Goal: Task Accomplishment & Management: Manage account settings

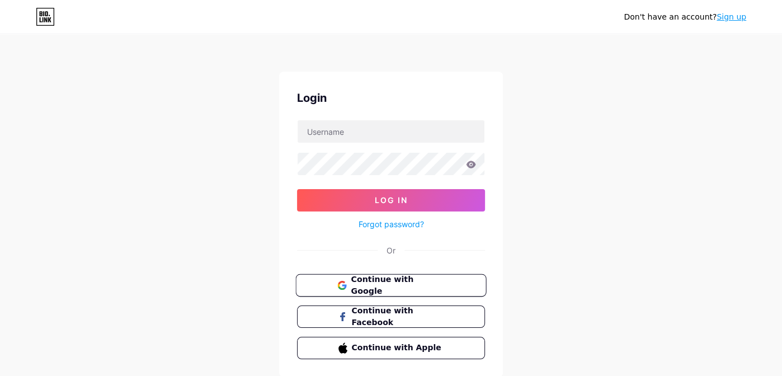
click at [385, 289] on button "Continue with Google" at bounding box center [390, 285] width 191 height 23
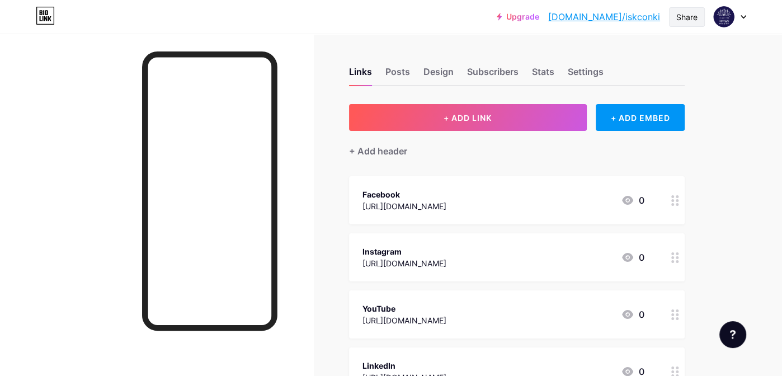
click at [691, 14] on div "Share" at bounding box center [686, 17] width 21 height 12
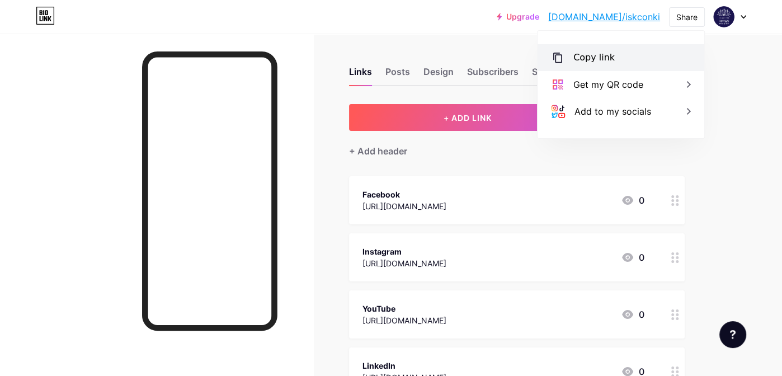
click at [572, 59] on div "Copy link" at bounding box center [621, 57] width 167 height 27
click at [572, 59] on div "Copied" at bounding box center [621, 57] width 167 height 27
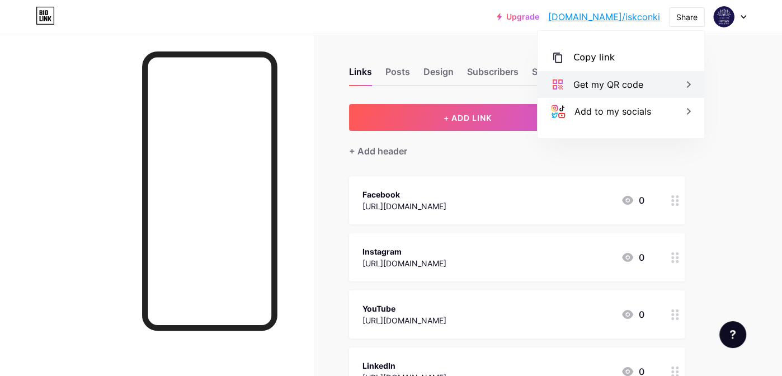
click at [606, 82] on div "Get my QR code" at bounding box center [608, 84] width 70 height 13
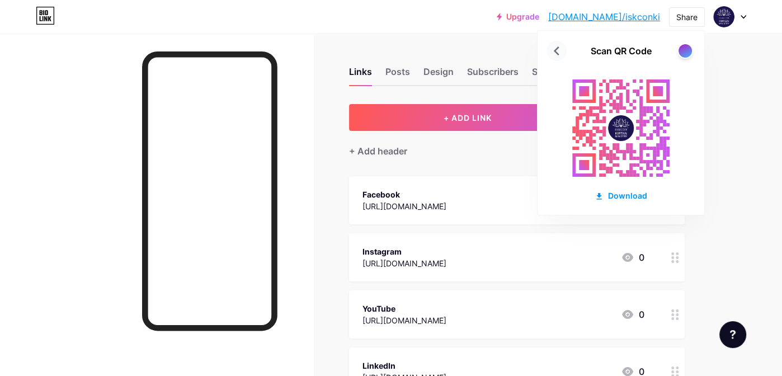
click at [557, 46] on icon at bounding box center [557, 51] width 18 height 18
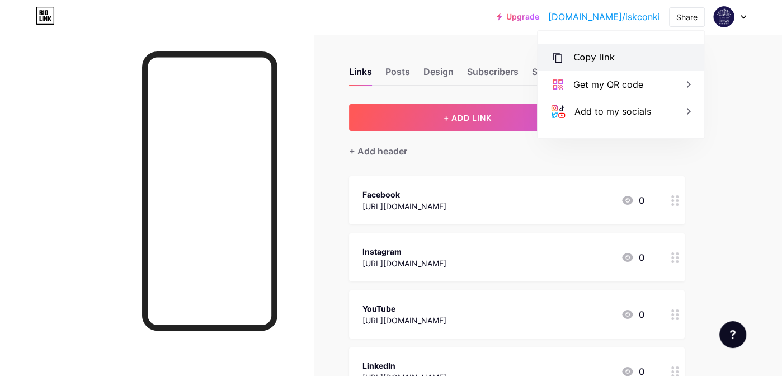
click at [572, 51] on div "Copy link" at bounding box center [621, 57] width 167 height 27
click at [705, 186] on div "Links Posts Design Subscribers Stats Settings + ADD LINK + ADD EMBED + Add head…" at bounding box center [366, 308] width 732 height 549
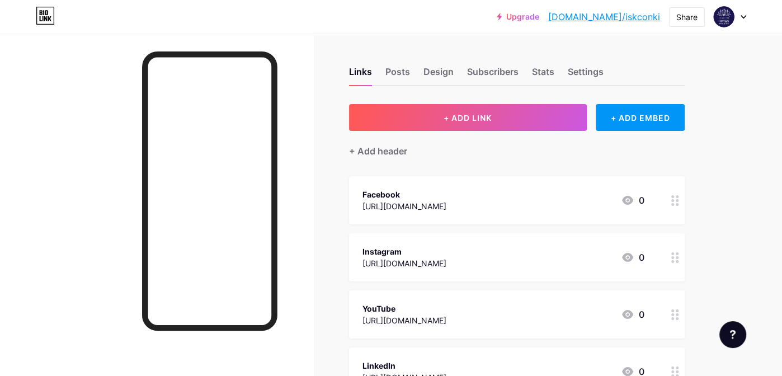
click at [647, 18] on link "[DOMAIN_NAME]/iskconki" at bounding box center [604, 16] width 112 height 13
click at [581, 82] on div "Settings" at bounding box center [586, 75] width 36 height 20
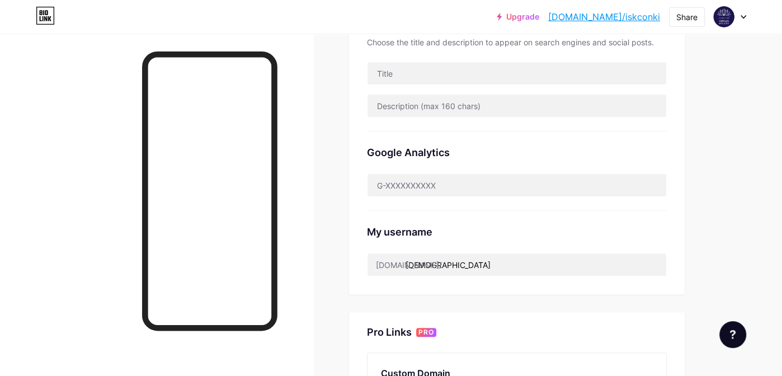
scroll to position [270, 0]
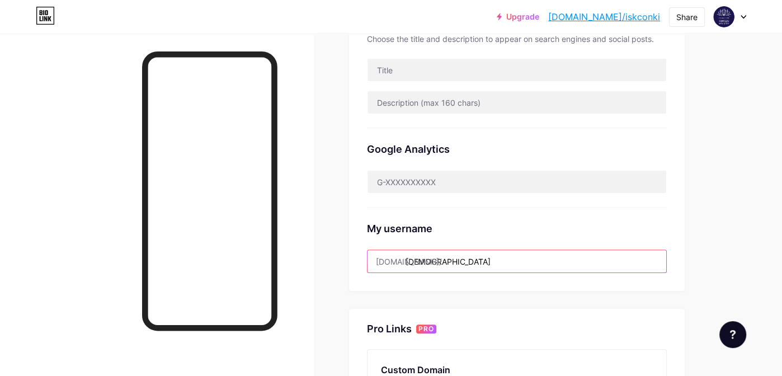
click at [457, 252] on input "[DEMOGRAPHIC_DATA]" at bounding box center [517, 261] width 299 height 22
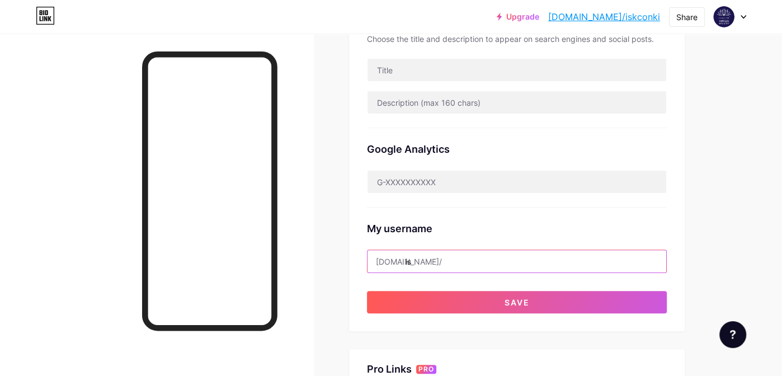
type input "i"
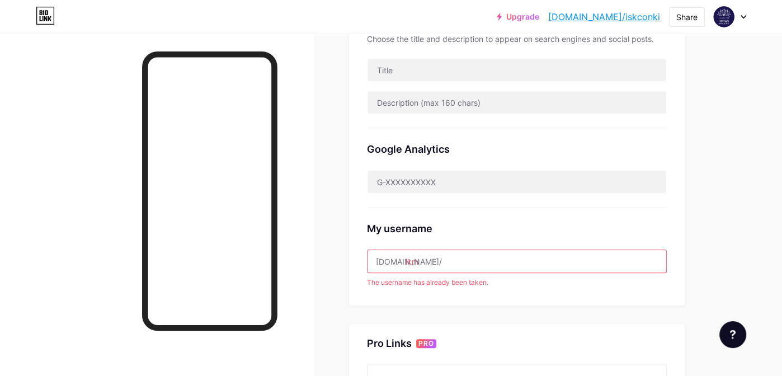
click at [465, 290] on div "Preferred link This is an aesthetic choice. Both links are usable. bio.link/ is…" at bounding box center [517, 70] width 336 height 472
click at [455, 260] on input "ikm" at bounding box center [517, 261] width 299 height 22
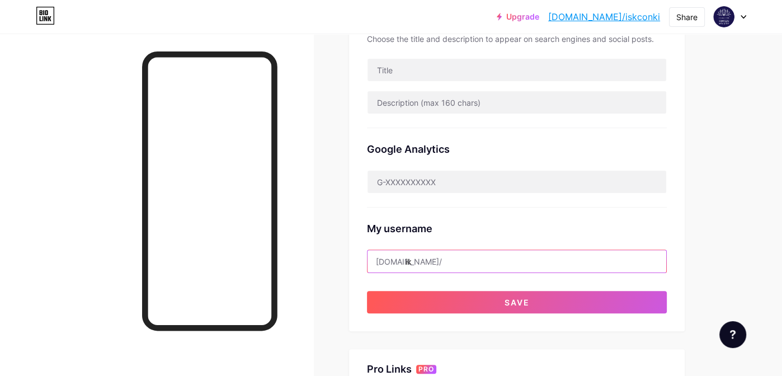
type input "i"
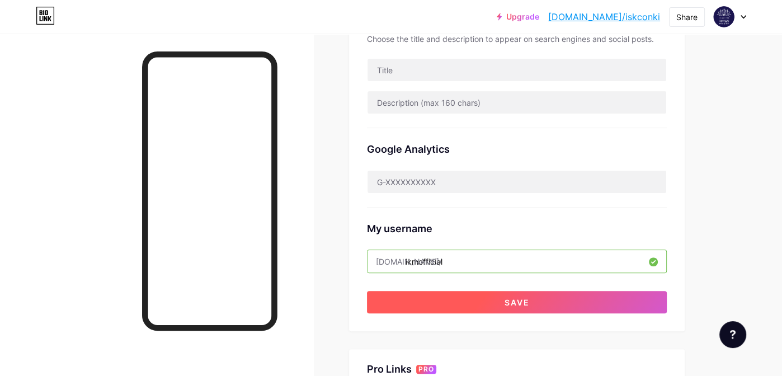
type input "ikmofficial"
click at [467, 305] on button "Save" at bounding box center [517, 302] width 300 height 22
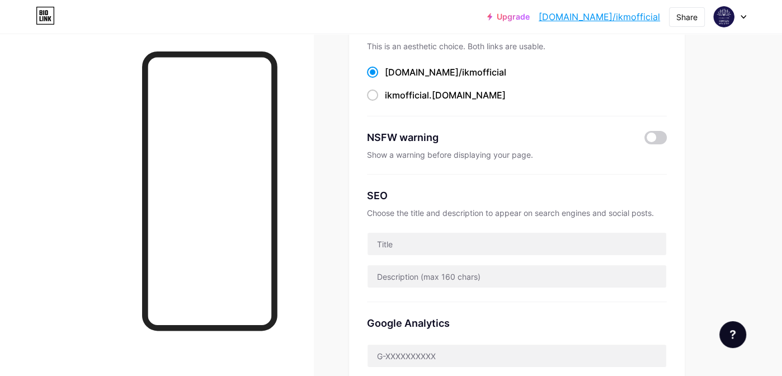
scroll to position [0, 0]
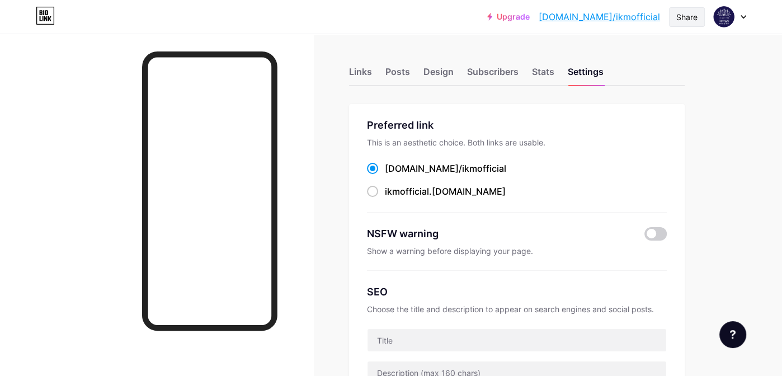
click at [696, 11] on div "Share" at bounding box center [686, 17] width 21 height 12
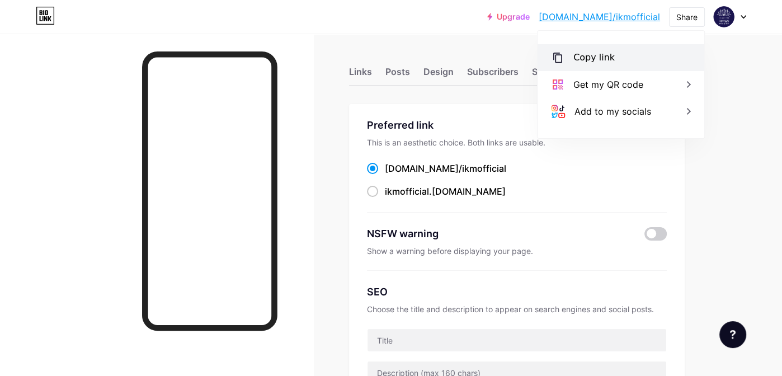
click at [633, 56] on div "Copy link" at bounding box center [621, 57] width 167 height 27
click at [437, 198] on div "Preferred link This is an aesthetic choice. Both links are usable. bio.link/ ik…" at bounding box center [517, 164] width 300 height 95
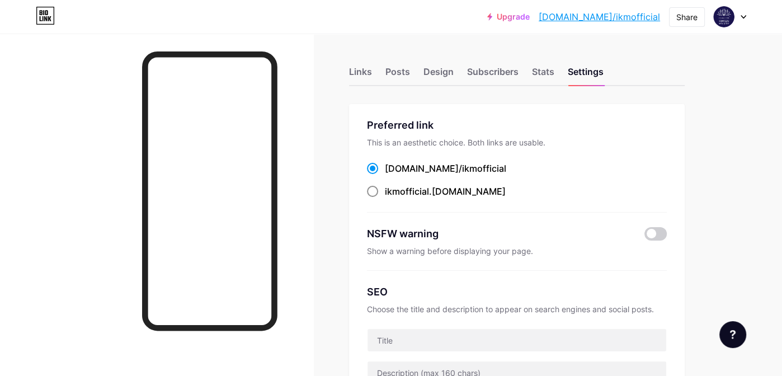
click at [374, 187] on span at bounding box center [372, 191] width 11 height 11
click at [385, 198] on input "ikmofficial .bio.link" at bounding box center [388, 201] width 7 height 7
radio input "true"
click at [698, 16] on div "Share" at bounding box center [687, 17] width 36 height 20
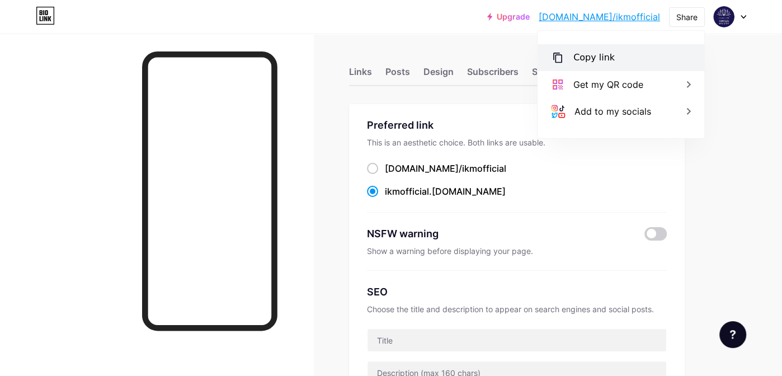
click at [654, 56] on div "Copy link" at bounding box center [621, 57] width 167 height 27
click at [477, 114] on div "Preferred link This is an aesthetic choice. Both links are usable. bio.link/ ik…" at bounding box center [517, 352] width 336 height 497
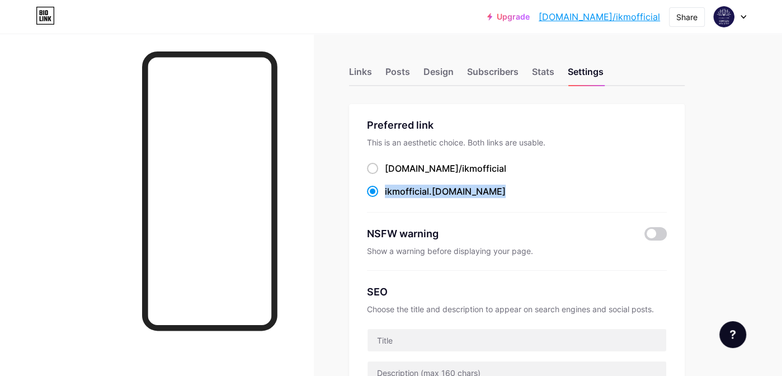
drag, startPoint x: 468, startPoint y: 194, endPoint x: 385, endPoint y: 195, distance: 82.2
click at [385, 195] on div "ikmofficial .bio.link" at bounding box center [517, 192] width 300 height 14
copy label "ikmofficial .bio.link"
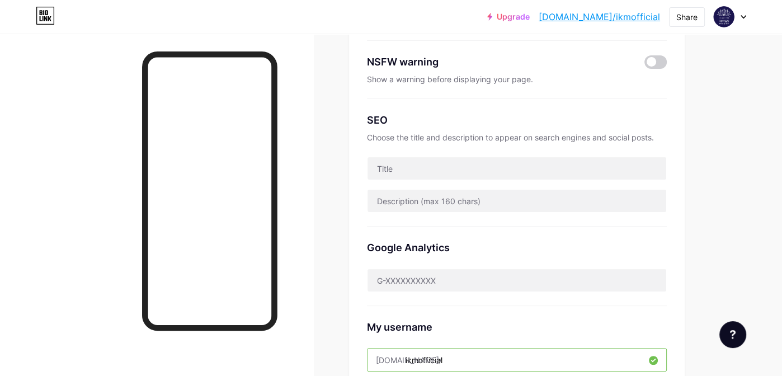
scroll to position [171, 0]
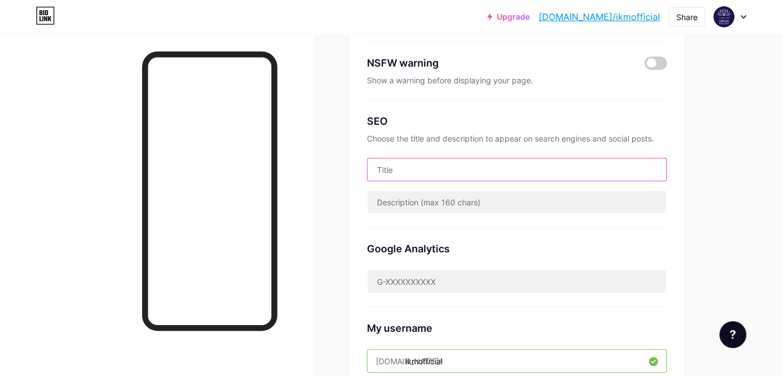
click at [425, 175] on input "text" at bounding box center [517, 169] width 299 height 22
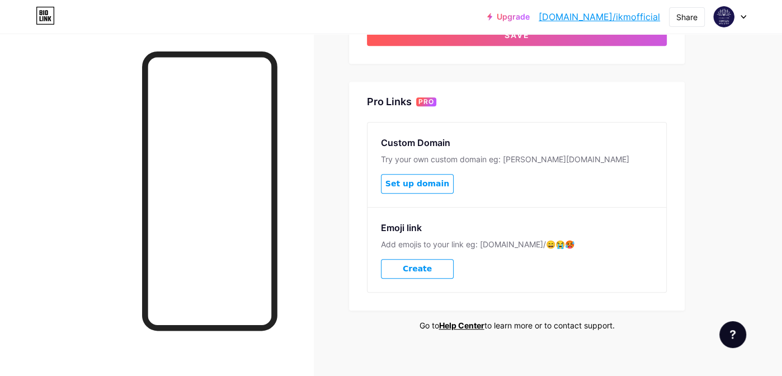
scroll to position [539, 0]
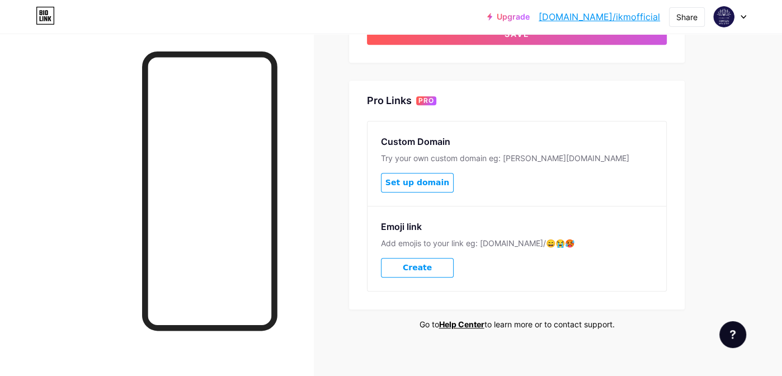
type input "ISKCON Kirtan Ministry"
click at [434, 181] on span "Set up domain" at bounding box center [417, 183] width 64 height 10
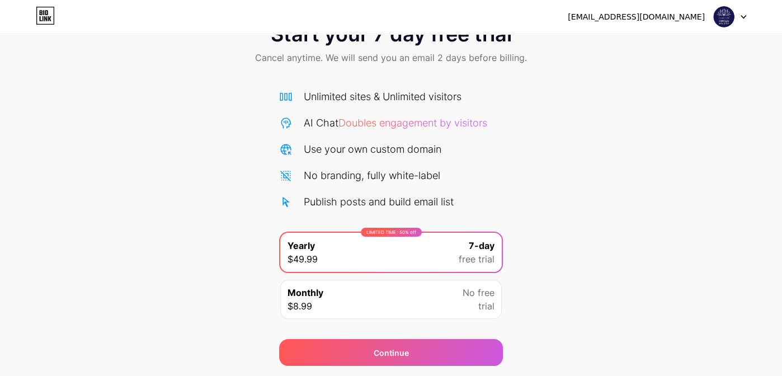
scroll to position [39, 0]
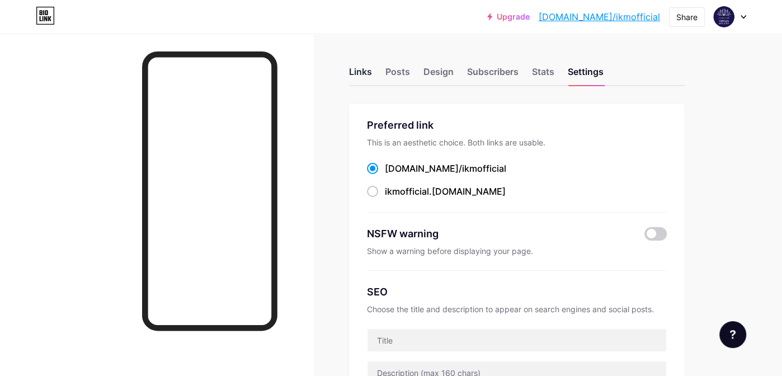
click at [363, 72] on div "Links" at bounding box center [360, 75] width 23 height 20
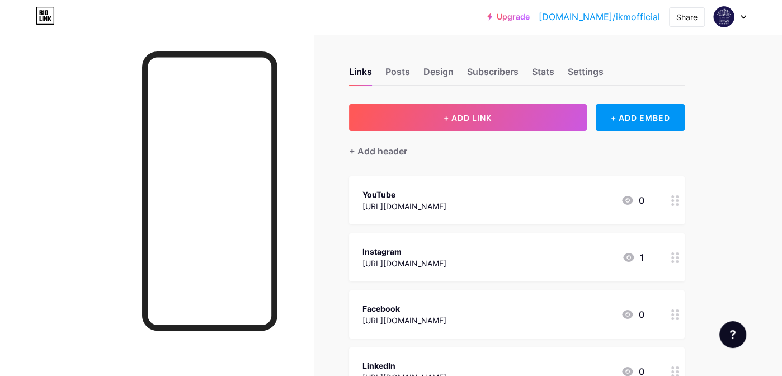
click at [409, 74] on div "Links Posts Design Subscribers Stats Settings" at bounding box center [517, 66] width 336 height 39
click at [406, 73] on div "Posts" at bounding box center [397, 75] width 25 height 20
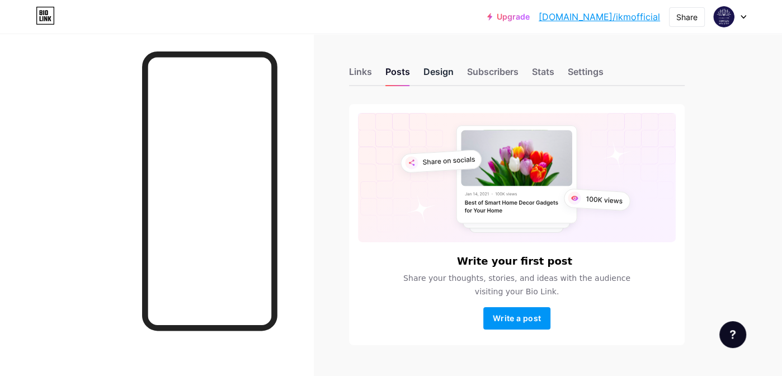
click at [434, 76] on div "Design" at bounding box center [438, 75] width 30 height 20
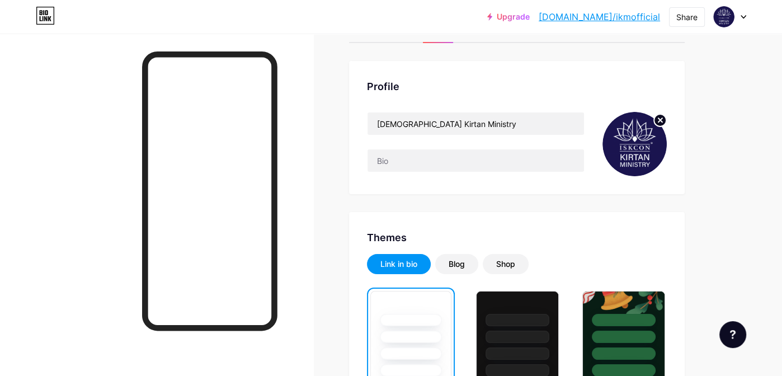
scroll to position [43, 0]
click at [464, 262] on div "Blog" at bounding box center [457, 263] width 16 height 11
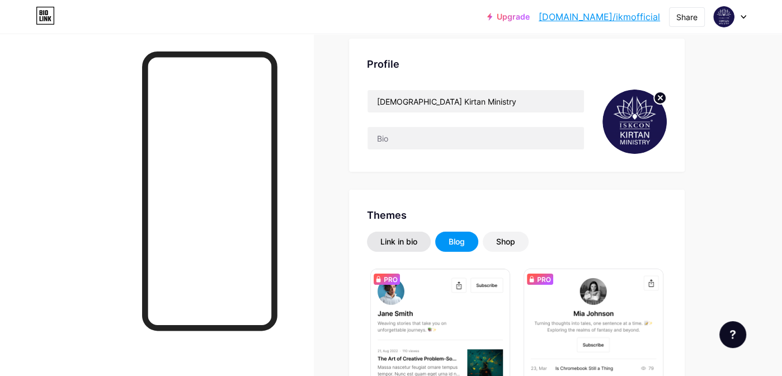
scroll to position [72, 0]
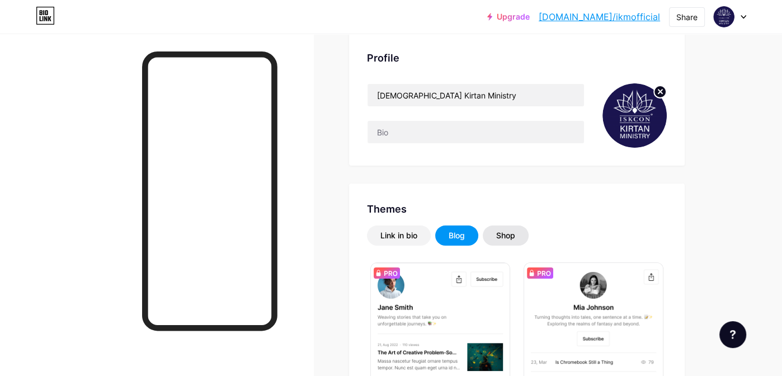
click at [519, 227] on div "Shop" at bounding box center [506, 235] width 46 height 20
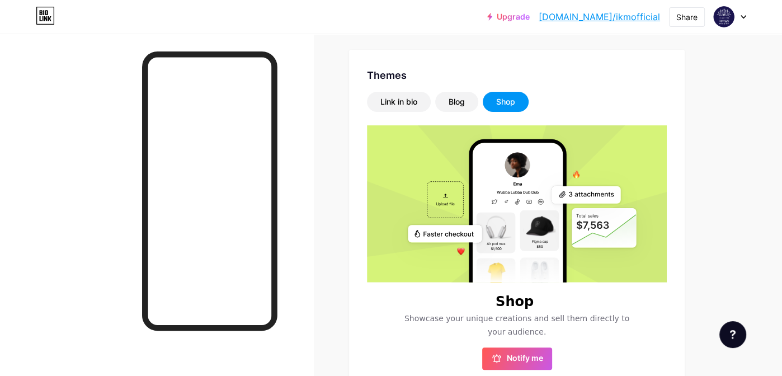
scroll to position [206, 0]
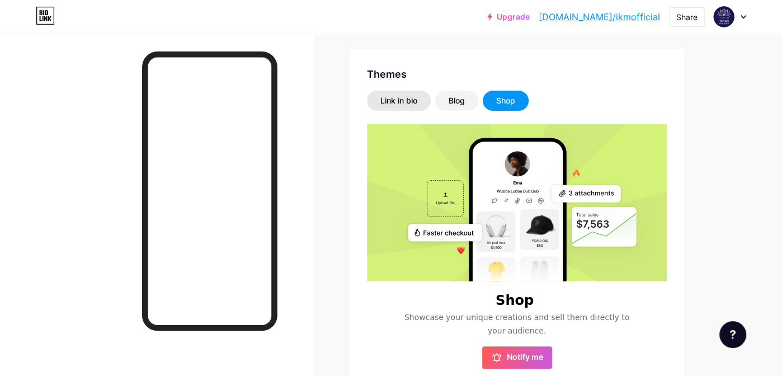
click at [389, 101] on div "Link in bio" at bounding box center [398, 100] width 37 height 11
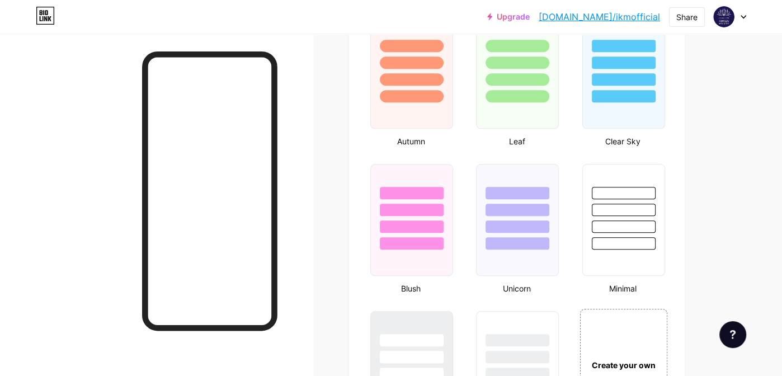
scroll to position [1051, 0]
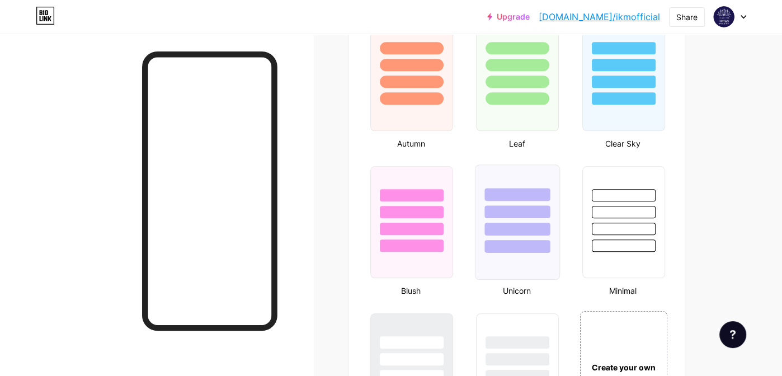
click at [540, 241] on div at bounding box center [517, 246] width 65 height 13
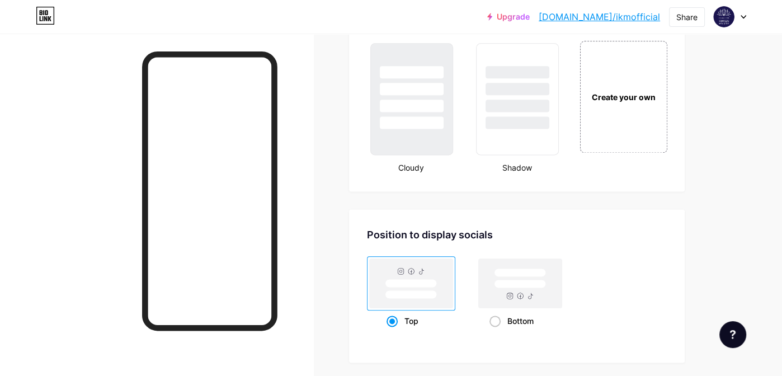
scroll to position [1322, 0]
click at [494, 314] on span at bounding box center [494, 319] width 11 height 11
click at [494, 330] on input "Bottom" at bounding box center [492, 333] width 7 height 7
radio input "true"
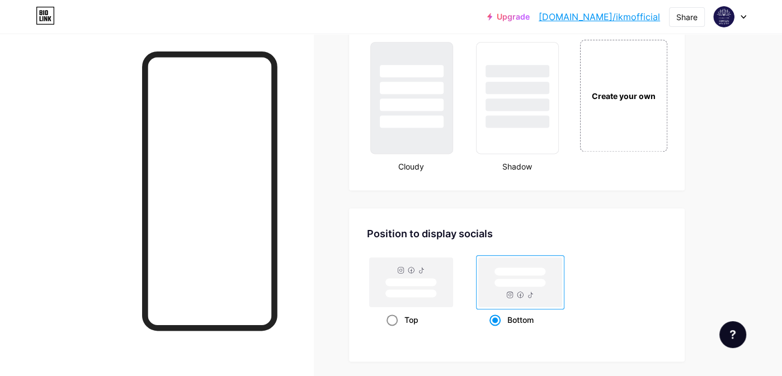
click at [385, 314] on div "Top" at bounding box center [411, 319] width 88 height 21
click at [387, 330] on input "Top" at bounding box center [390, 333] width 7 height 7
radio input "true"
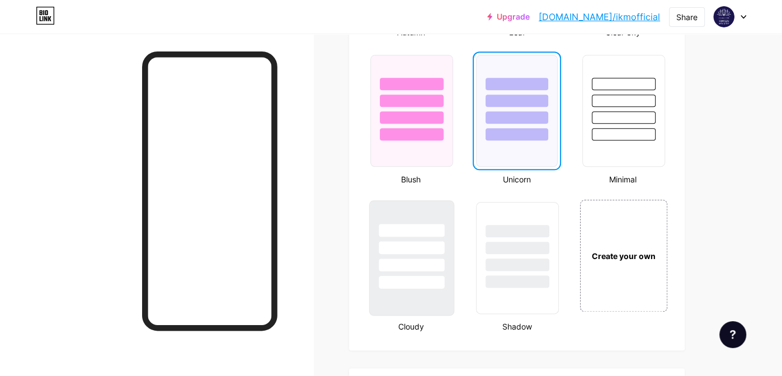
scroll to position [1162, 0]
click at [415, 258] on div at bounding box center [411, 264] width 65 height 13
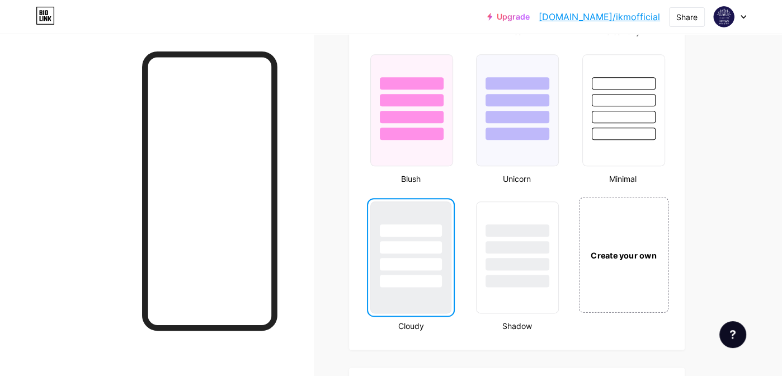
click at [638, 249] on div "Create your own" at bounding box center [623, 255] width 84 height 12
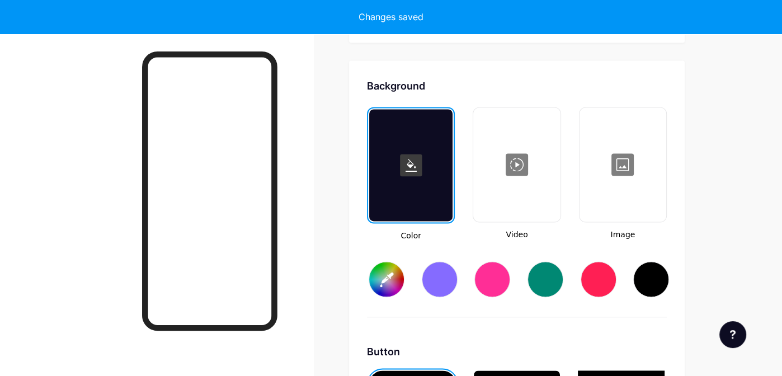
scroll to position [1480, 0]
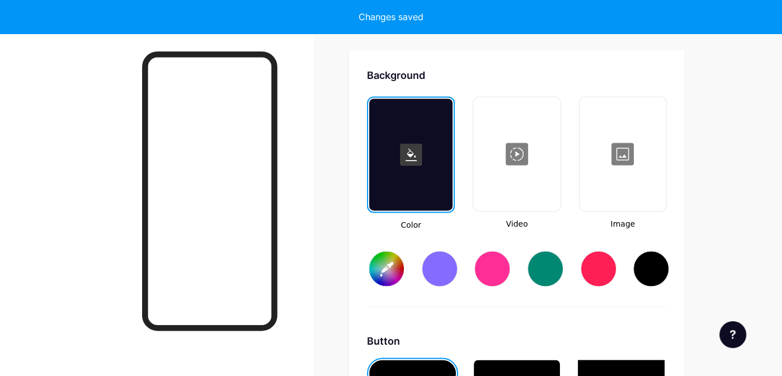
type input "#ffffff"
type input "#000000"
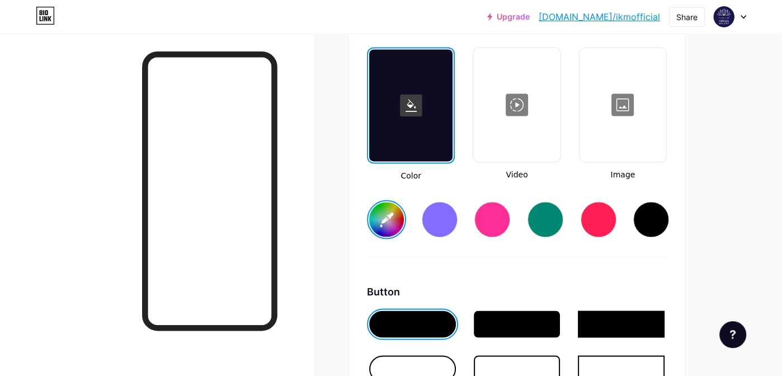
scroll to position [1528, 0]
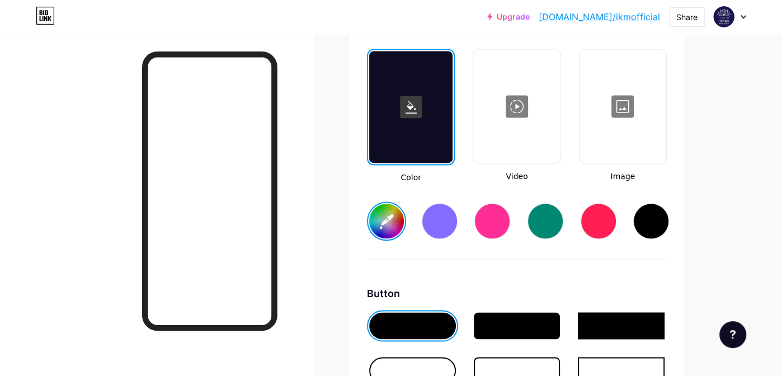
click at [382, 218] on input "#ffffff" at bounding box center [386, 221] width 35 height 35
click at [388, 209] on input "#ffffff" at bounding box center [386, 221] width 35 height 35
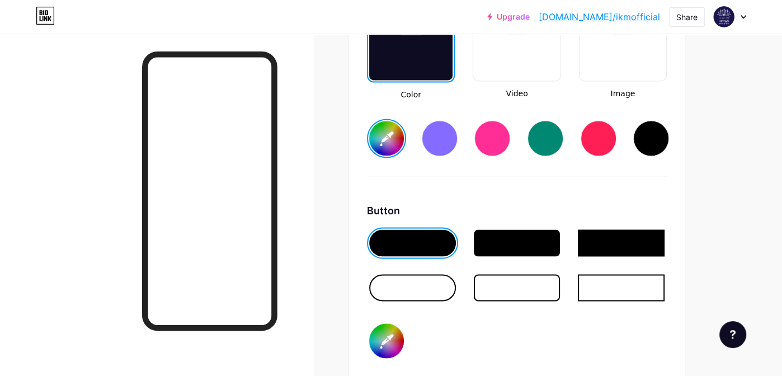
scroll to position [1614, 0]
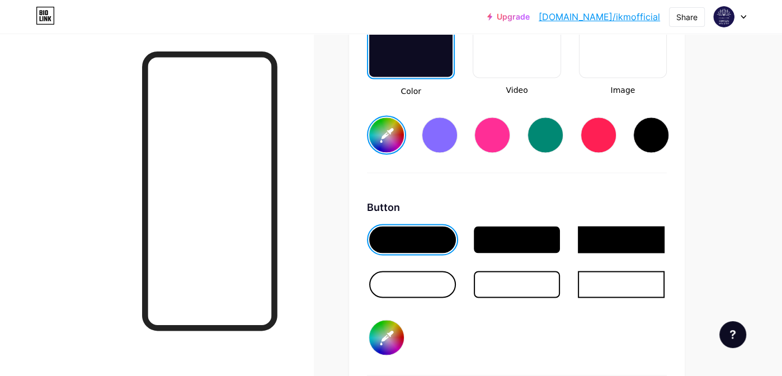
click at [388, 144] on input "#ffffff" at bounding box center [386, 134] width 35 height 35
click at [374, 131] on input "#ffffff" at bounding box center [386, 134] width 35 height 35
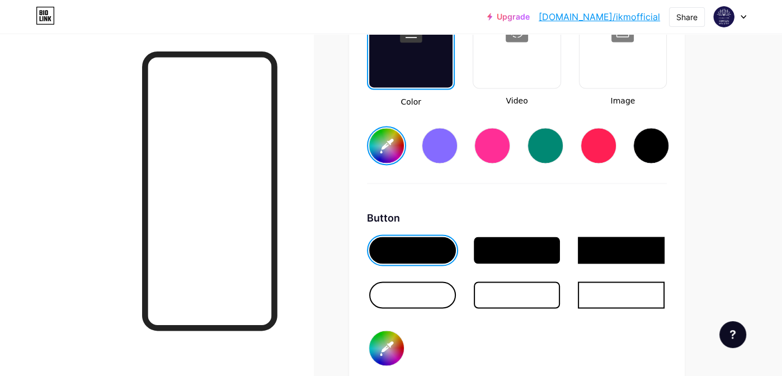
scroll to position [1632, 0]
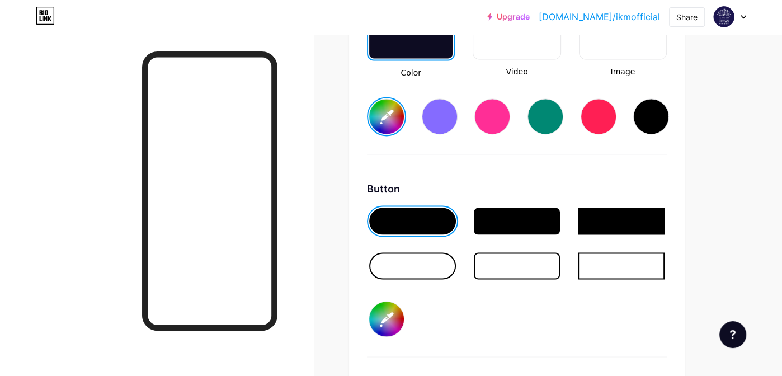
click at [389, 307] on input "#000000" at bounding box center [386, 319] width 35 height 35
type input "#1a1550"
type input "#020000"
type input "#1a1550"
type input "#190000"
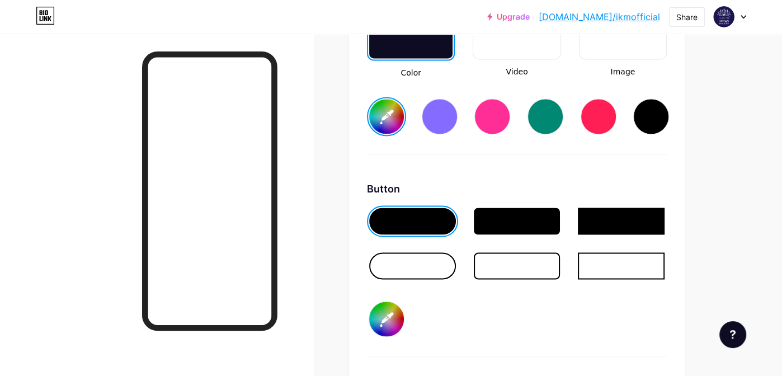
type input "#1a1550"
type input "#fa0000"
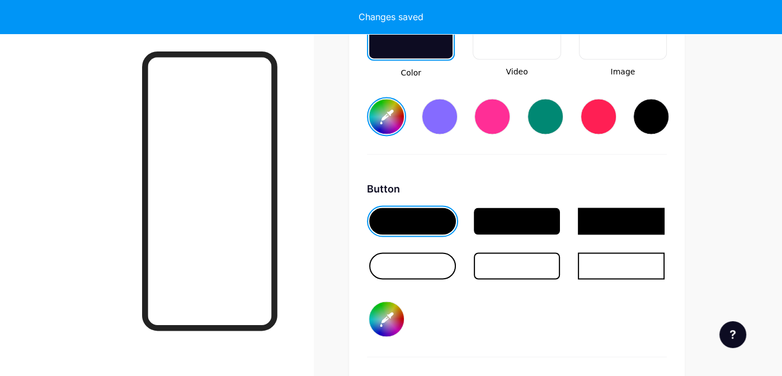
type input "#1a1550"
type input "#fa0200"
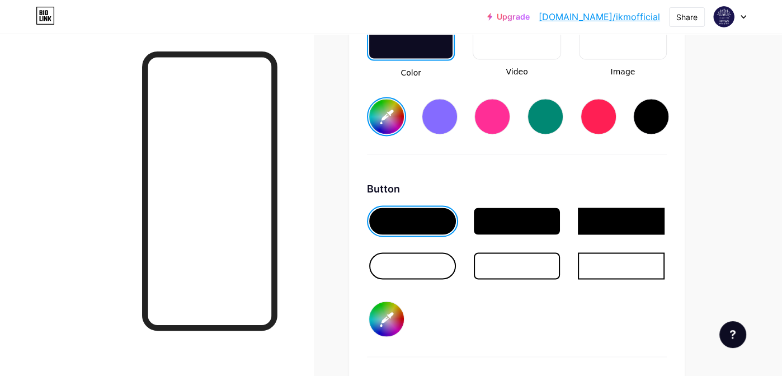
type input "#1a1550"
type input "#fa1a00"
type input "#1a1550"
type input "#fa0200"
type input "#1a1550"
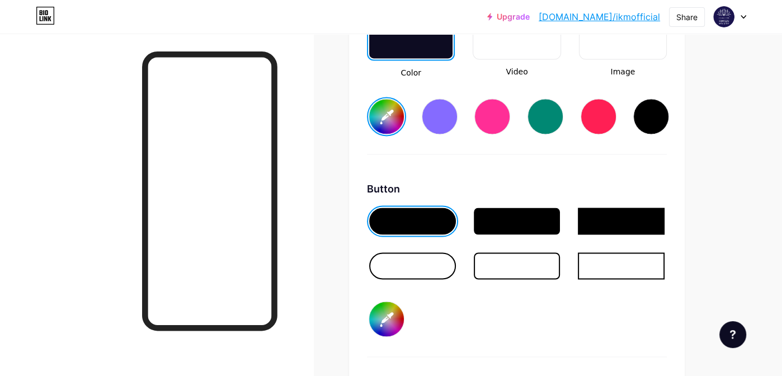
type input "#fa1900"
type input "#1a1550"
type input "#fafa00"
type input "#1a1550"
type input "#fafa02"
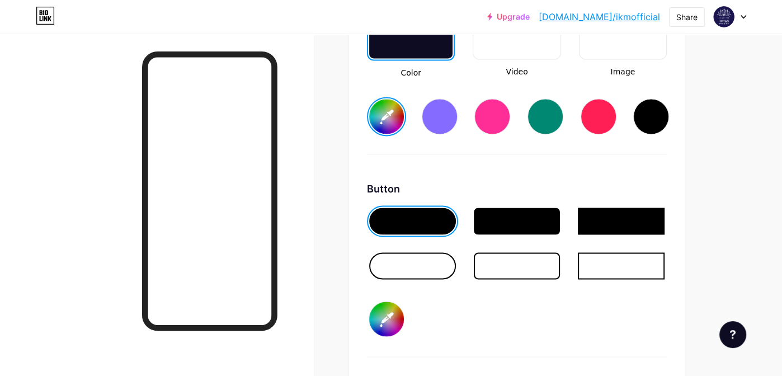
type input "#1a1550"
type input "#fafa19"
type input "#1a1550"
type input "#fafafa"
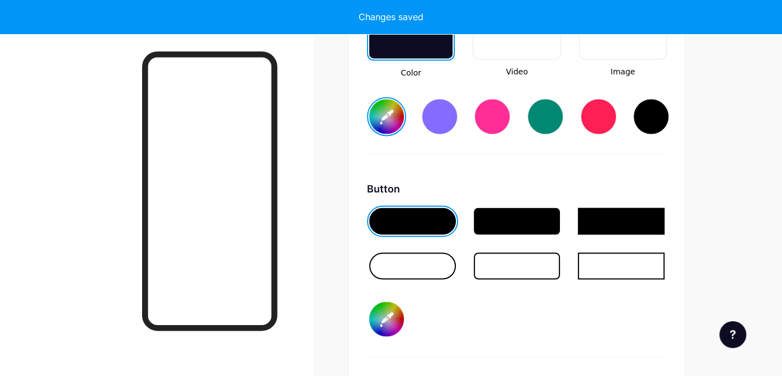
type input "#1a1550"
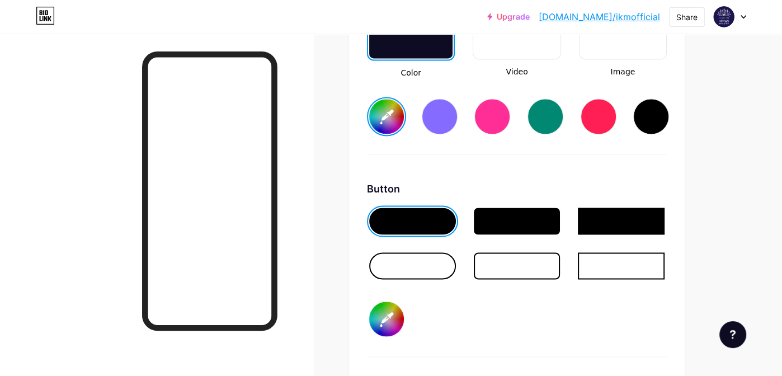
click at [454, 181] on div "Button" at bounding box center [517, 188] width 300 height 15
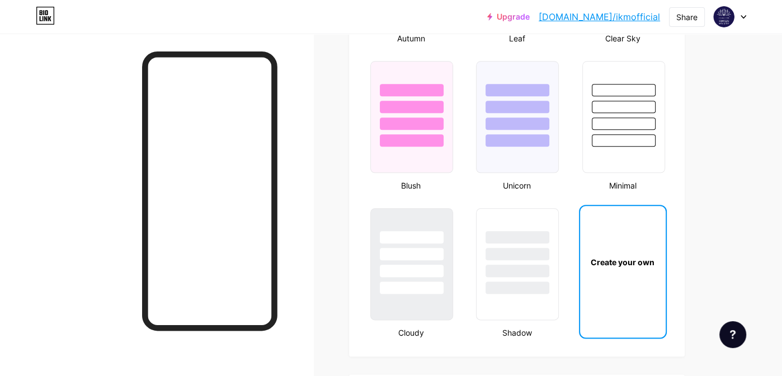
scroll to position [1120, 0]
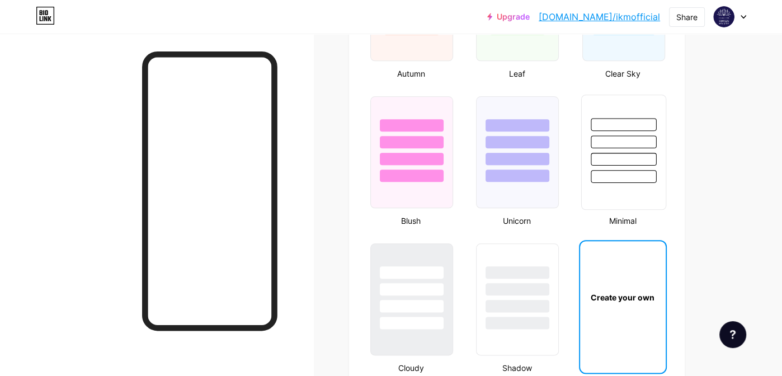
click at [623, 170] on div at bounding box center [623, 176] width 65 height 13
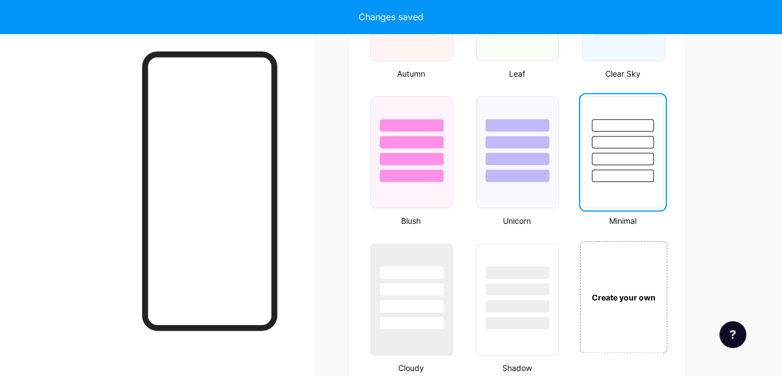
click at [623, 169] on div at bounding box center [623, 175] width 62 height 12
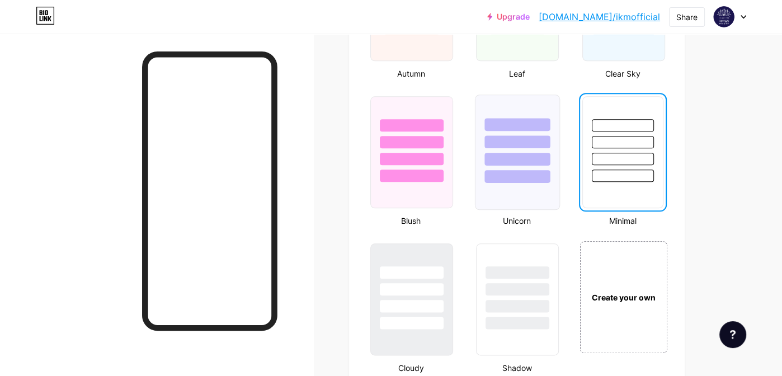
click at [503, 163] on div at bounding box center [517, 139] width 84 height 88
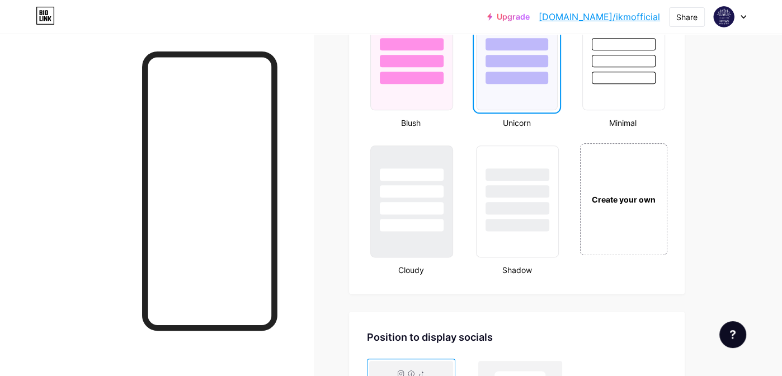
scroll to position [1219, 0]
click at [601, 176] on div "Create your own" at bounding box center [623, 199] width 87 height 112
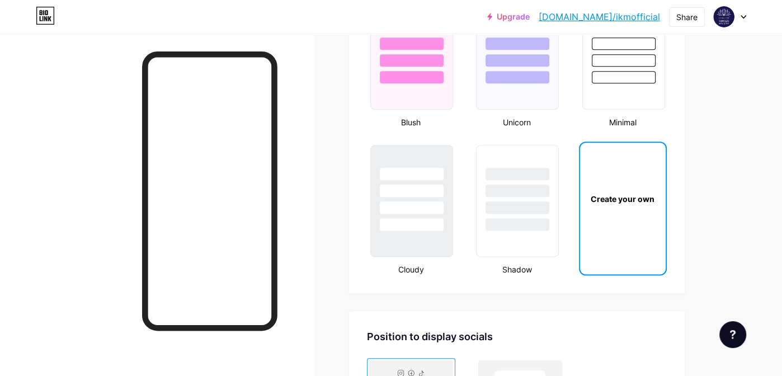
click at [601, 176] on div "Create your own" at bounding box center [623, 199] width 86 height 112
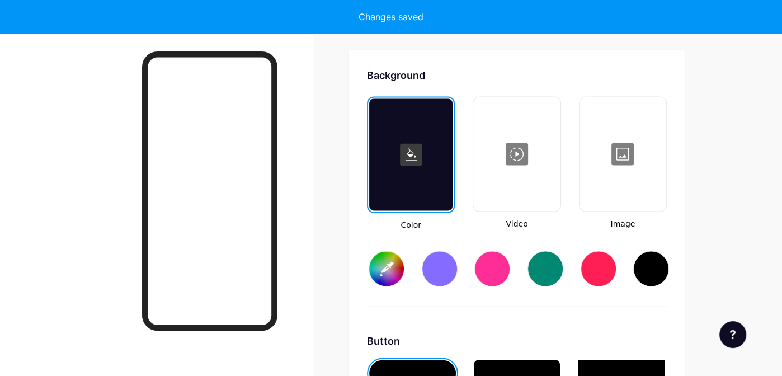
type input "#ffffff"
type input "#000000"
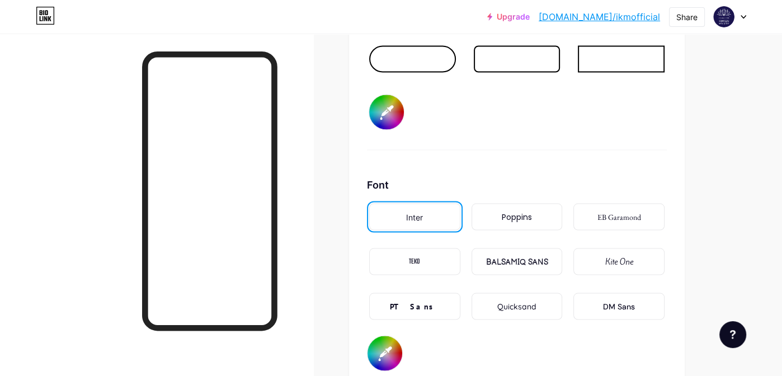
scroll to position [1840, 0]
click at [383, 107] on input "#000000" at bounding box center [386, 110] width 35 height 35
click at [386, 93] on input "#000000" at bounding box center [386, 110] width 35 height 35
type input "#ffffff"
type input "#020000"
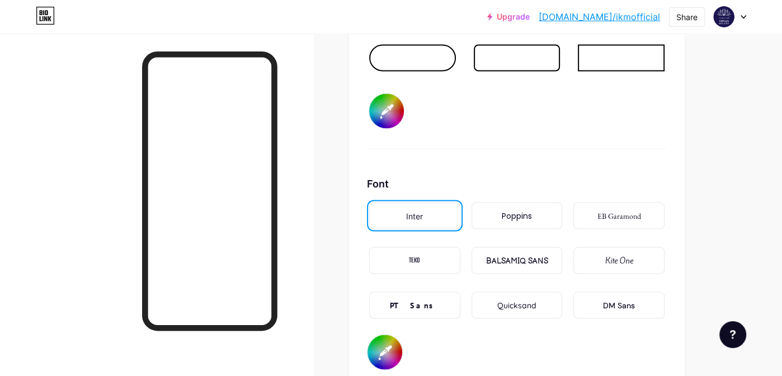
type input "#ffffff"
type input "#1a0000"
click at [384, 98] on input "#1a0000" at bounding box center [386, 110] width 35 height 35
type input "#ffffff"
type input "#1a0200"
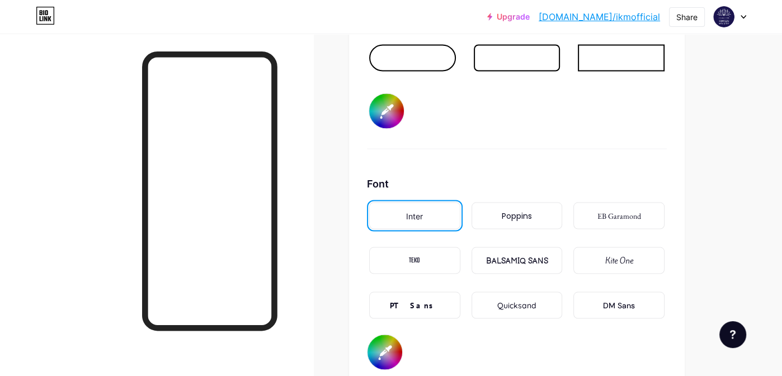
type input "#ffffff"
type input "#1a1500"
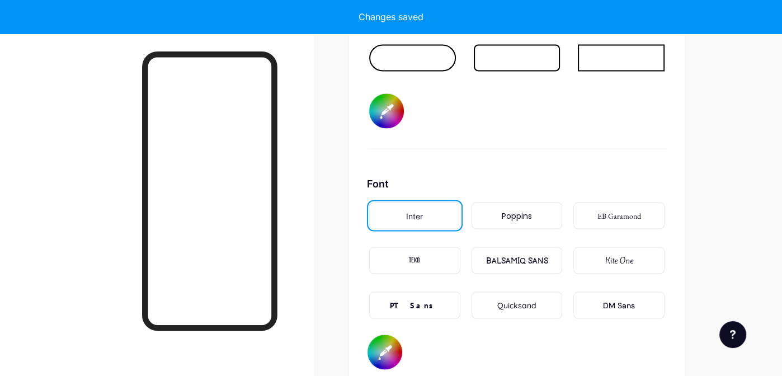
type input "#ffffff"
type input "#1a1508"
type input "#ffffff"
type input "#1a1550"
type input "#ffffff"
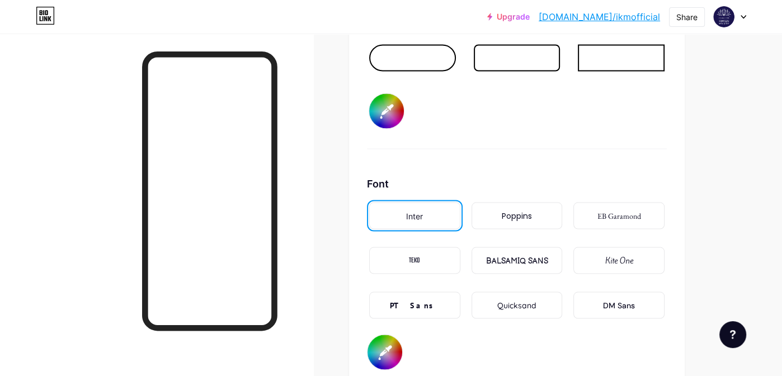
type input "#1a1550"
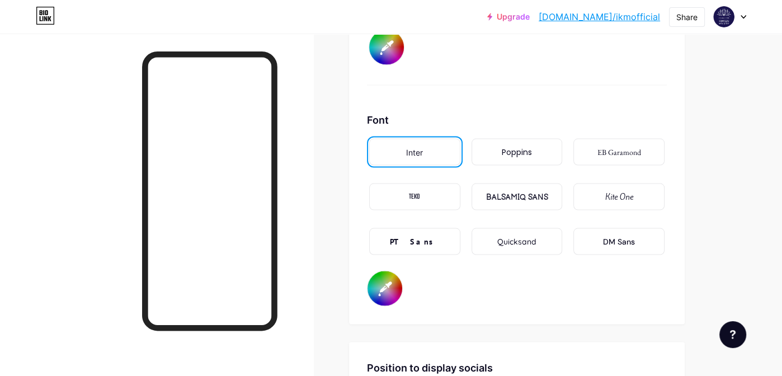
scroll to position [1902, 0]
click at [607, 237] on div "DM Sans" at bounding box center [619, 243] width 32 height 12
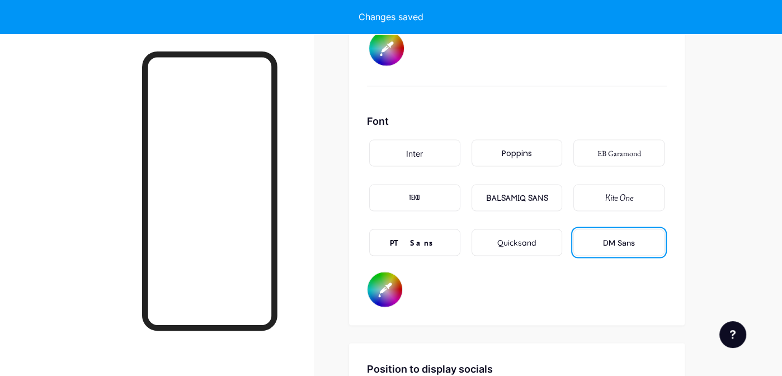
click at [607, 237] on div "DM Sans" at bounding box center [619, 243] width 32 height 12
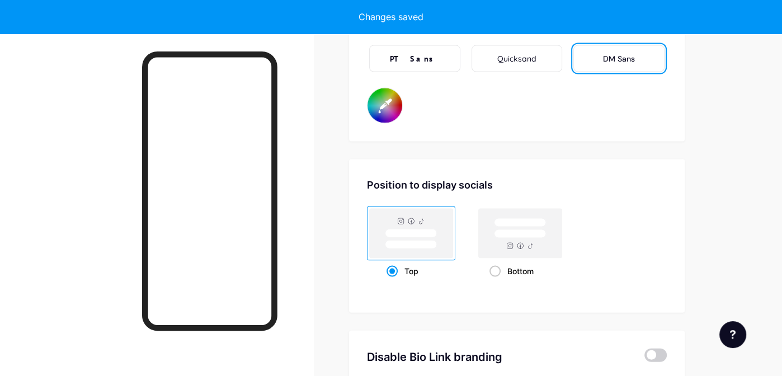
type input "#ffffff"
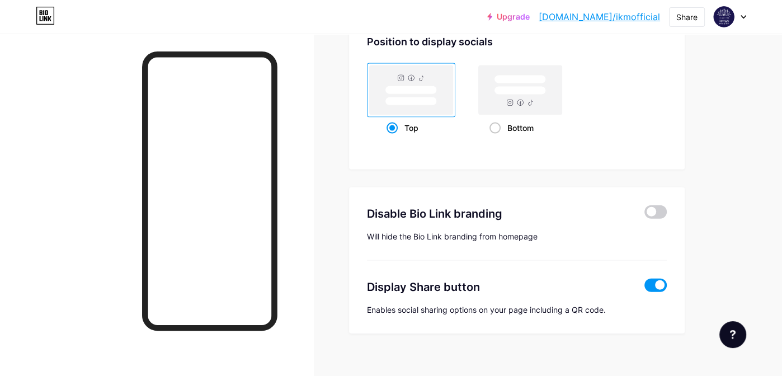
scroll to position [2237, 0]
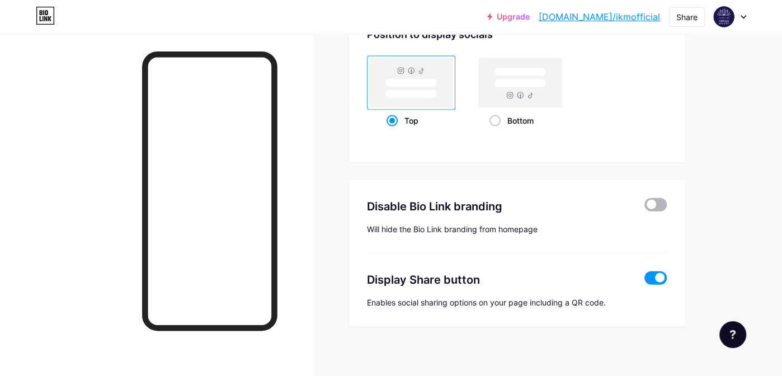
click at [649, 198] on span at bounding box center [655, 204] width 22 height 13
click at [644, 208] on input "checkbox" at bounding box center [644, 208] width 0 height 0
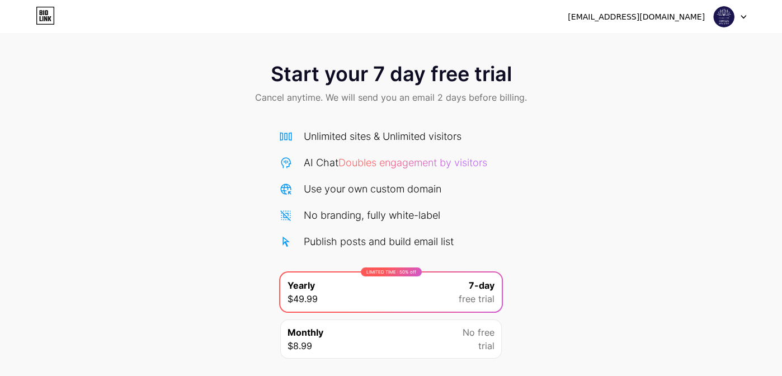
scroll to position [73, 0]
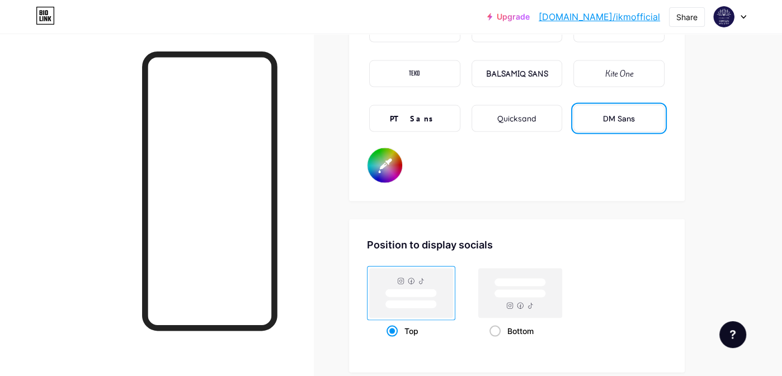
type input "#ffffff"
type input "#1a1550"
type input "#000000"
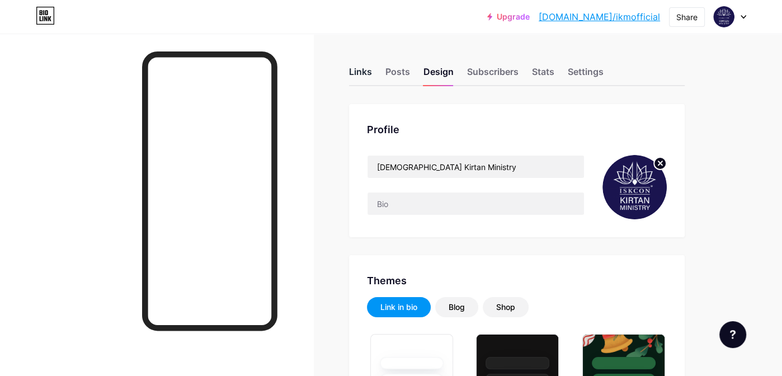
click at [370, 70] on div "Links" at bounding box center [360, 75] width 23 height 20
